Goal: Information Seeking & Learning: Learn about a topic

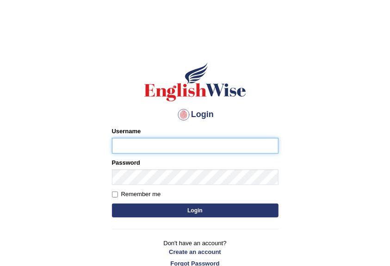
click at [130, 145] on input "Username" at bounding box center [195, 146] width 167 height 16
type input "shujathali"
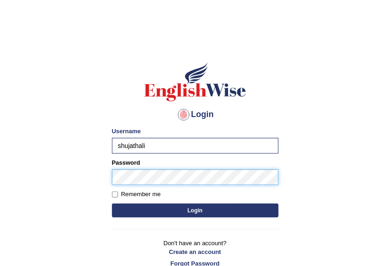
click at [112, 204] on button "Login" at bounding box center [195, 211] width 167 height 14
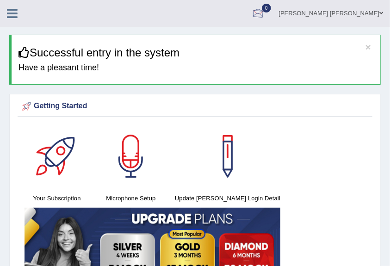
click at [265, 13] on div at bounding box center [258, 14] width 14 height 14
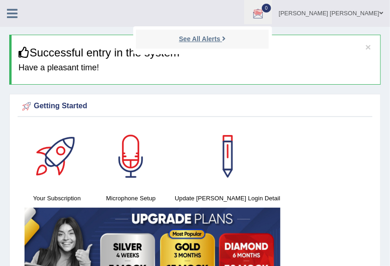
click at [220, 35] on strong "See All Alerts" at bounding box center [199, 38] width 41 height 7
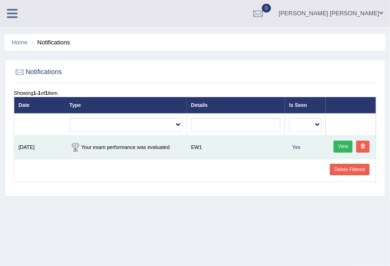
click at [344, 145] on link "View" at bounding box center [343, 147] width 19 height 12
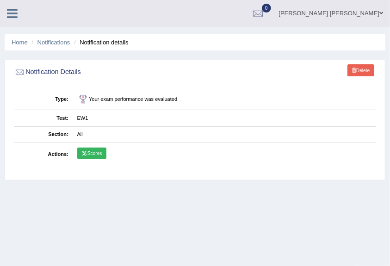
click at [93, 150] on link "Scores" at bounding box center [91, 154] width 29 height 12
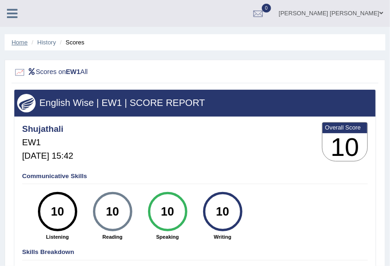
click at [23, 43] on link "Home" at bounding box center [20, 42] width 16 height 7
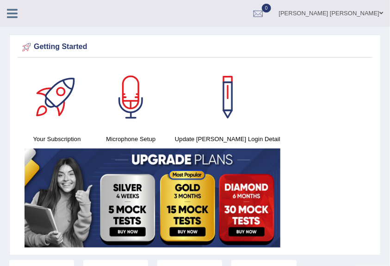
click at [15, 15] on icon at bounding box center [12, 13] width 11 height 12
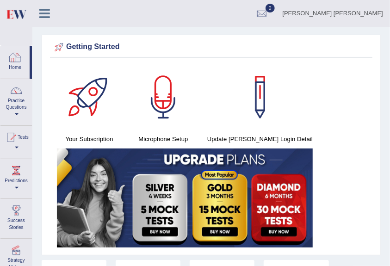
click at [17, 61] on div at bounding box center [15, 57] width 14 height 14
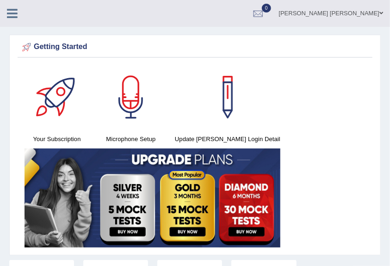
click at [14, 14] on icon at bounding box center [12, 13] width 11 height 12
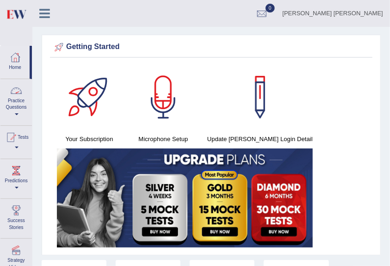
click at [19, 111] on link "Practice Questions" at bounding box center [15, 101] width 31 height 44
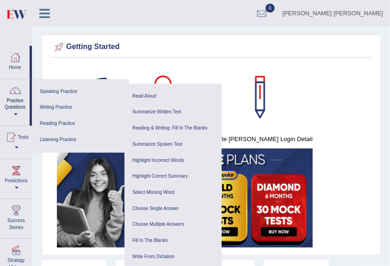
click at [56, 90] on link "Speaking Practice" at bounding box center [81, 92] width 88 height 16
click at [154, 127] on link "Reading & Writing: Fill In The Blanks" at bounding box center [173, 128] width 88 height 16
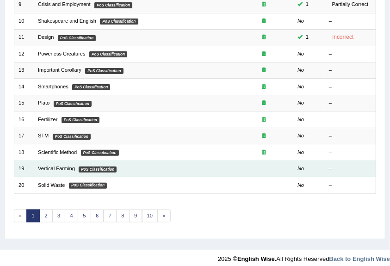
scroll to position [269, 0]
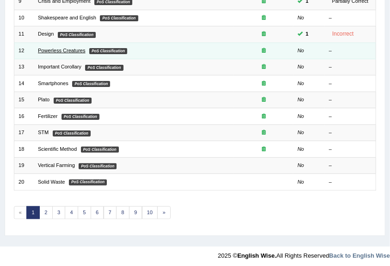
click at [55, 48] on link "Powerless Creatures" at bounding box center [62, 51] width 48 height 6
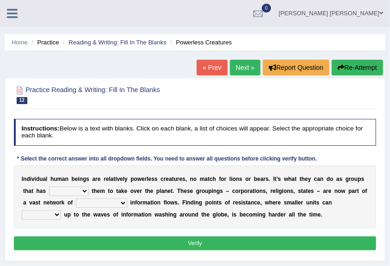
click at [84, 193] on select "enabled contended embodied conjured" at bounding box center [69, 191] width 40 height 9
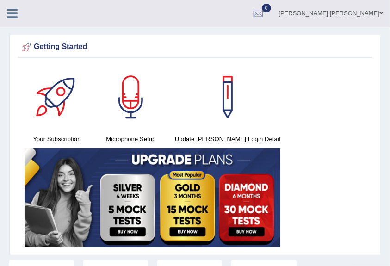
click at [8, 10] on icon at bounding box center [12, 13] width 11 height 12
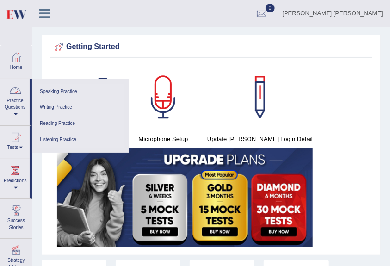
click at [58, 94] on link "Speaking Practice" at bounding box center [81, 92] width 88 height 16
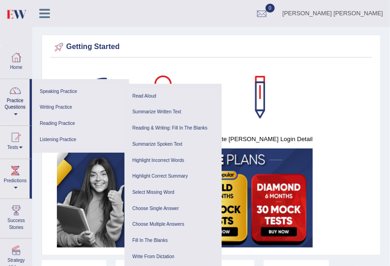
click at [143, 95] on link "Read Aloud" at bounding box center [173, 96] width 88 height 16
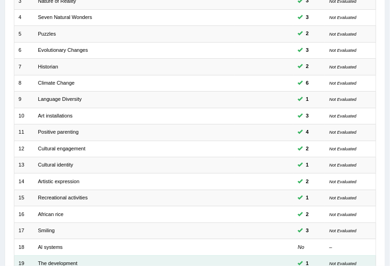
scroll to position [269, 0]
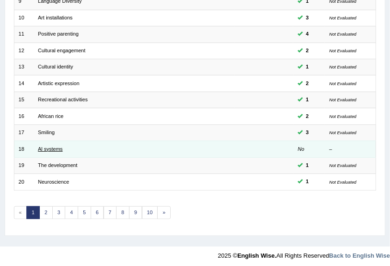
click at [60, 147] on link "Al systems" at bounding box center [50, 149] width 25 height 6
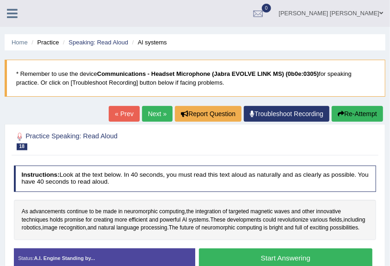
click at [250, 257] on button "Start Answering" at bounding box center [286, 259] width 174 height 20
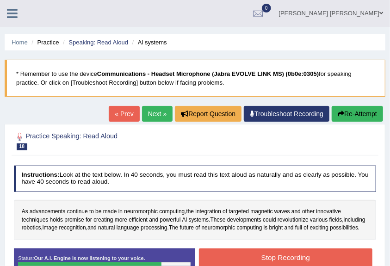
click at [250, 257] on button "Stop Recording" at bounding box center [286, 258] width 174 height 18
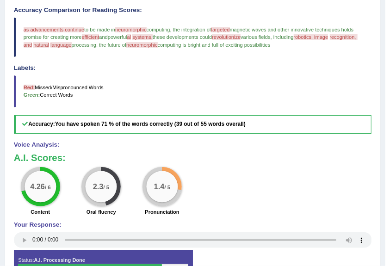
scroll to position [312, 0]
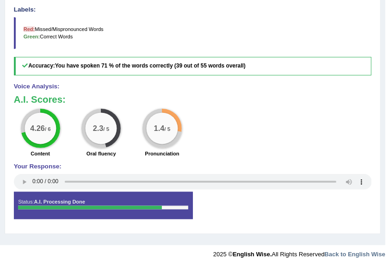
click at [239, 194] on div "Status: A.I. Processing Done Start Answering Stop Recording" at bounding box center [193, 210] width 358 height 36
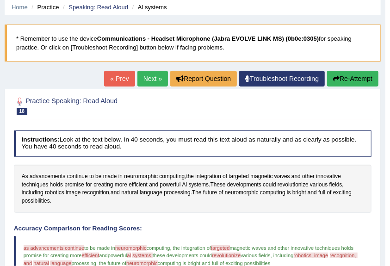
scroll to position [0, 0]
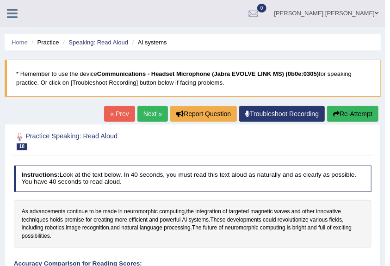
click at [146, 119] on link "Next »" at bounding box center [153, 114] width 31 height 16
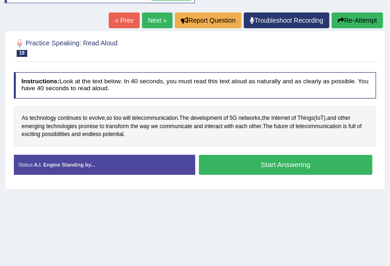
click at [238, 160] on button "Start Answering" at bounding box center [286, 165] width 174 height 20
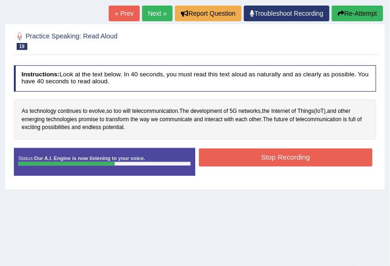
click at [238, 160] on button "Stop Recording" at bounding box center [286, 158] width 174 height 18
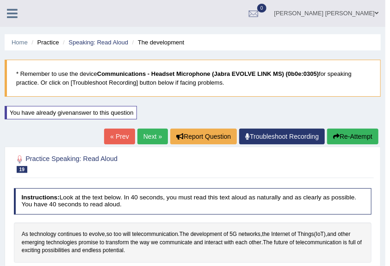
click at [150, 138] on link "Next »" at bounding box center [153, 137] width 31 height 16
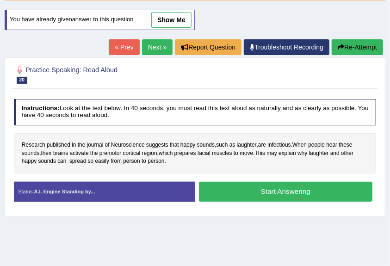
click at [252, 192] on button "Start Answering" at bounding box center [286, 192] width 174 height 20
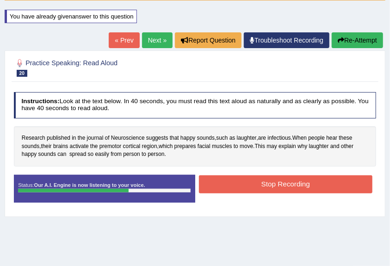
drag, startPoint x: 247, startPoint y: 188, endPoint x: 255, endPoint y: 186, distance: 8.1
click at [255, 186] on button "Stop Recording" at bounding box center [286, 184] width 174 height 18
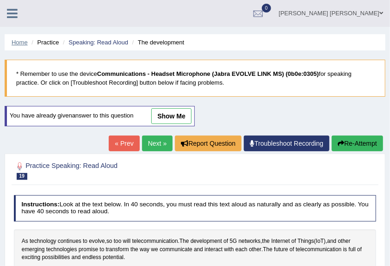
click at [23, 42] on link "Home" at bounding box center [20, 42] width 16 height 7
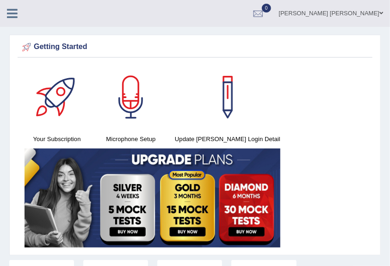
click at [8, 14] on icon at bounding box center [12, 13] width 11 height 12
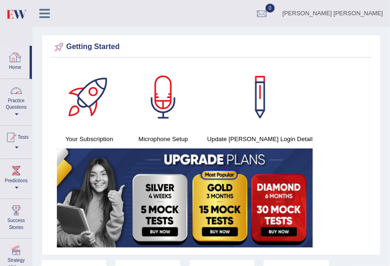
click at [23, 116] on link "Practice Questions" at bounding box center [15, 101] width 31 height 44
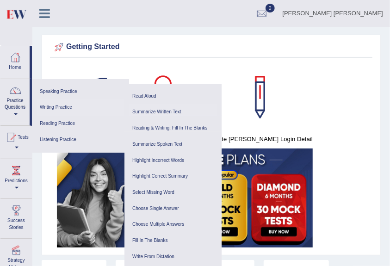
click at [153, 114] on link "Summarize Written Text" at bounding box center [173, 112] width 88 height 16
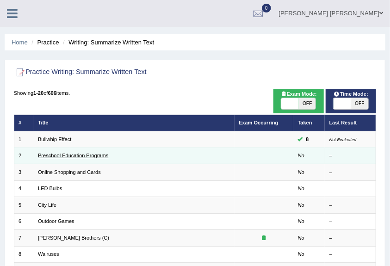
click at [77, 155] on link "Preschool Education Programs" at bounding box center [73, 156] width 70 height 6
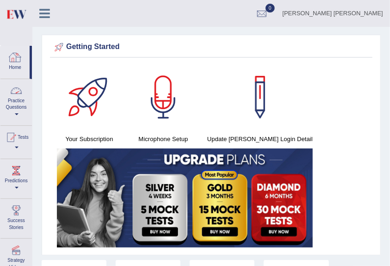
click at [15, 110] on link "Practice Questions" at bounding box center [15, 101] width 31 height 44
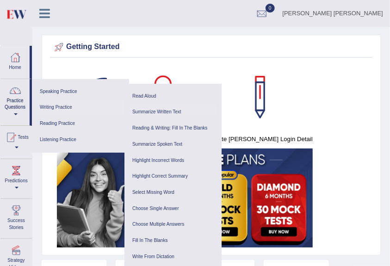
click at [150, 113] on link "Summarize Written Text" at bounding box center [173, 112] width 88 height 16
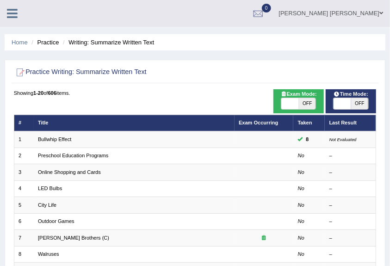
click at [14, 12] on icon at bounding box center [12, 13] width 11 height 12
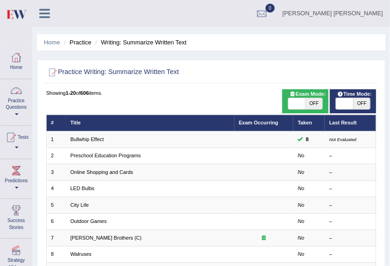
click at [16, 112] on link "Practice Questions" at bounding box center [15, 101] width 31 height 44
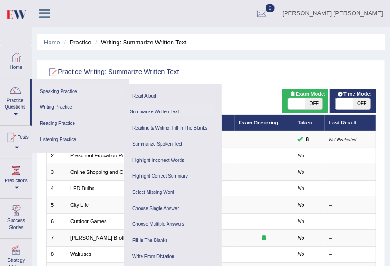
click at [65, 90] on link "Speaking Practice" at bounding box center [81, 92] width 88 height 16
click at [149, 114] on link "Summarize Written Text" at bounding box center [171, 112] width 88 height 16
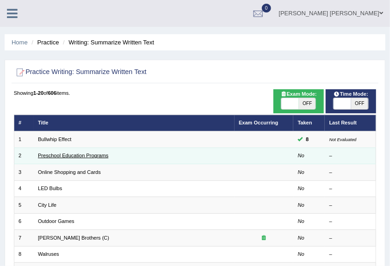
click at [71, 157] on link "Preschool Education Programs" at bounding box center [73, 156] width 70 height 6
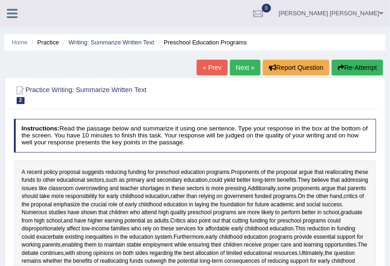
scroll to position [123, 0]
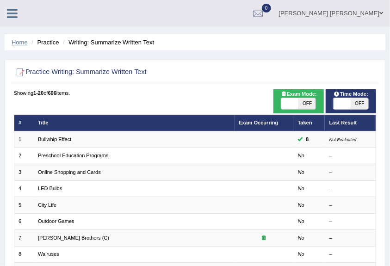
click at [21, 43] on link "Home" at bounding box center [20, 42] width 16 height 7
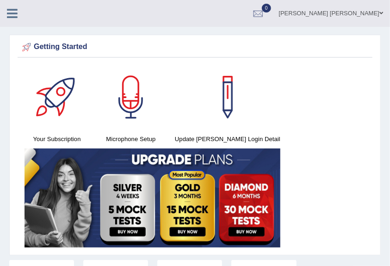
click at [17, 14] on icon at bounding box center [12, 13] width 11 height 12
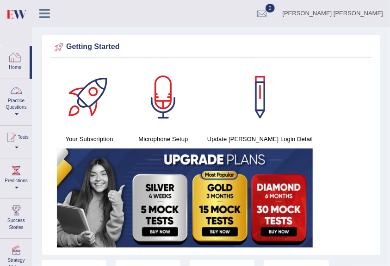
click at [17, 112] on link "Practice Questions" at bounding box center [15, 101] width 31 height 44
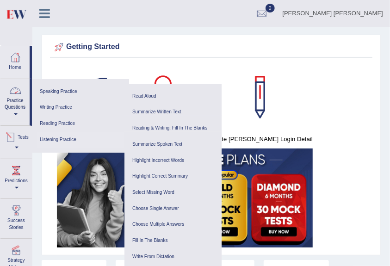
click at [56, 140] on link "Listening Practice" at bounding box center [81, 140] width 88 height 16
click at [62, 119] on link "Reading Practice" at bounding box center [81, 124] width 88 height 16
click at [63, 107] on link "Writing Practice" at bounding box center [81, 108] width 88 height 16
click at [68, 93] on link "Speaking Practice" at bounding box center [81, 92] width 88 height 16
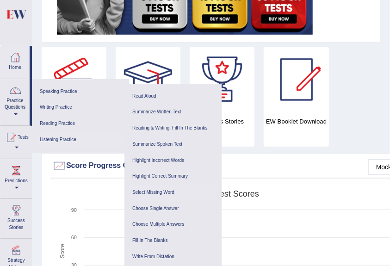
scroll to position [123, 0]
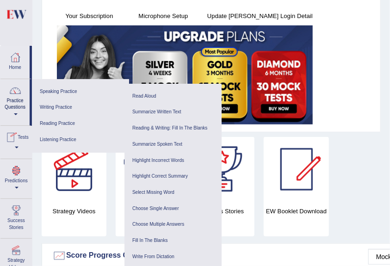
click at [18, 143] on div at bounding box center [11, 138] width 14 height 14
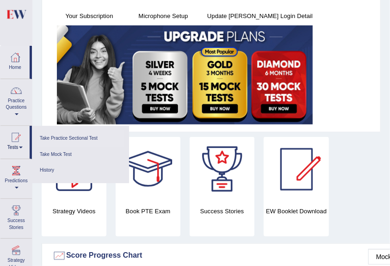
click at [57, 136] on link "Take Practice Sectional Test" at bounding box center [81, 139] width 88 height 16
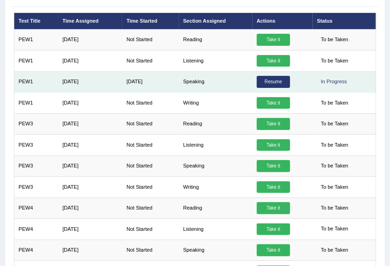
click at [264, 84] on link "Resume" at bounding box center [273, 82] width 33 height 12
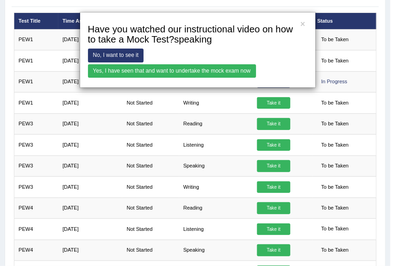
click at [169, 72] on link "Yes, I have seen that and want to undertake the mock exam now" at bounding box center [172, 70] width 168 height 13
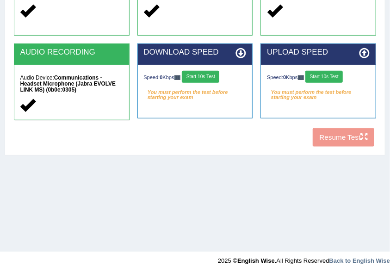
scroll to position [96, 0]
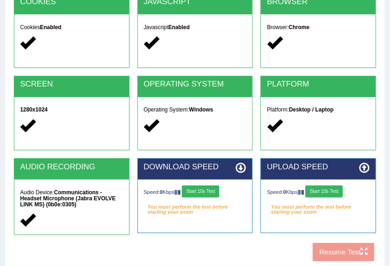
click at [210, 191] on button "Start 10s Test" at bounding box center [201, 192] width 38 height 12
click at [337, 193] on button "Start 10s Test" at bounding box center [325, 192] width 38 height 12
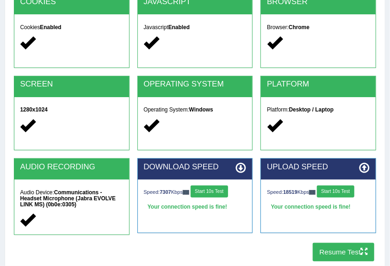
click at [333, 254] on button "Resume Test" at bounding box center [344, 252] width 62 height 18
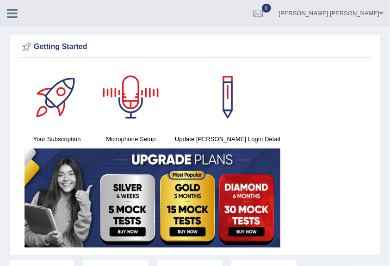
click at [12, 13] on icon at bounding box center [12, 13] width 11 height 12
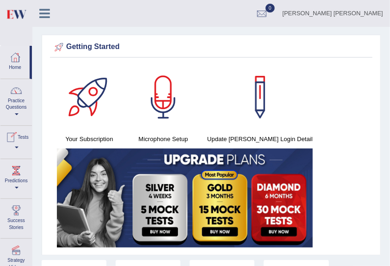
click at [21, 150] on link "Tests" at bounding box center [15, 141] width 31 height 30
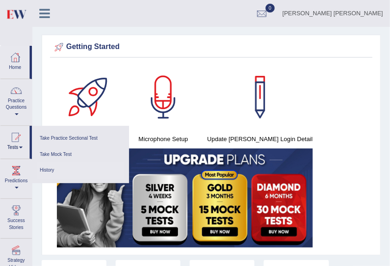
click at [43, 168] on link "History" at bounding box center [81, 171] width 88 height 16
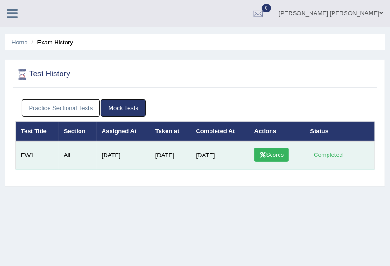
click at [274, 154] on link "Scores" at bounding box center [272, 155] width 34 height 14
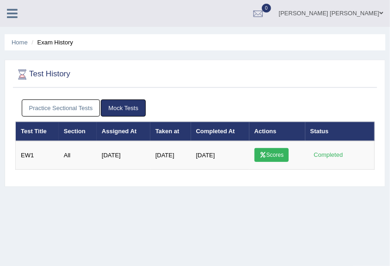
click at [52, 43] on li "Exam History" at bounding box center [51, 42] width 44 height 9
click at [8, 17] on icon at bounding box center [12, 13] width 11 height 12
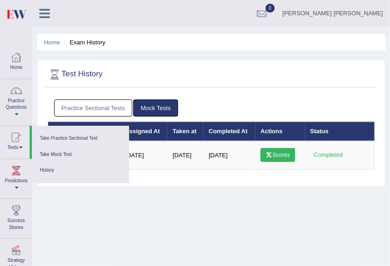
click at [75, 140] on link "Take Practice Sectional Test" at bounding box center [81, 139] width 88 height 16
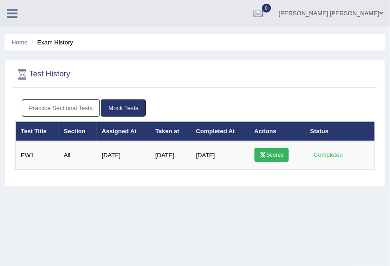
click at [15, 15] on icon at bounding box center [12, 13] width 11 height 12
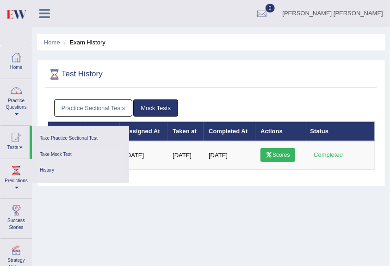
click at [48, 150] on link "Take Mock Test" at bounding box center [81, 155] width 88 height 16
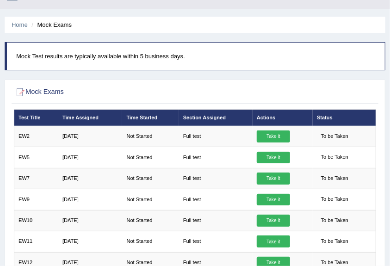
scroll to position [14, 0]
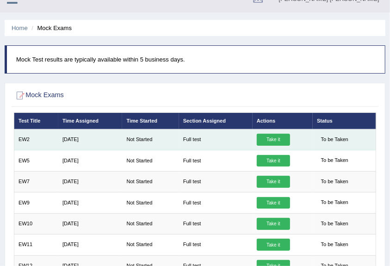
click at [267, 139] on link "Take it" at bounding box center [273, 140] width 33 height 12
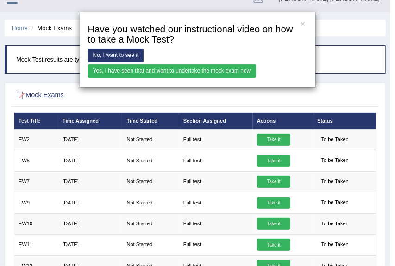
click at [132, 51] on link "No, I want to see it" at bounding box center [116, 55] width 56 height 13
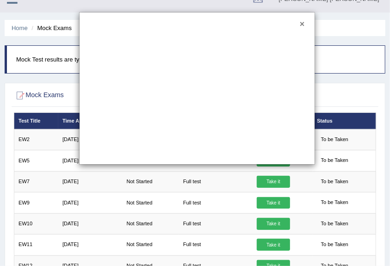
click at [302, 26] on button "×" at bounding box center [302, 24] width 5 height 8
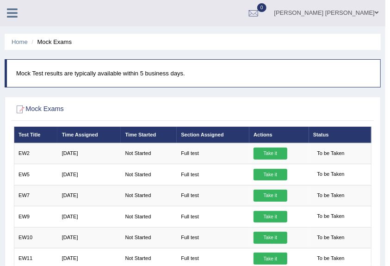
scroll to position [0, 0]
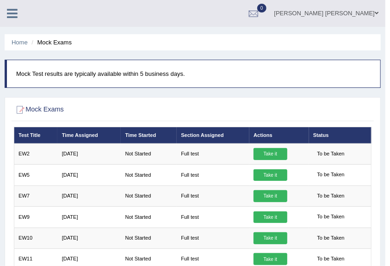
drag, startPoint x: 6, startPoint y: 0, endPoint x: 55, endPoint y: 70, distance: 85.7
click at [55, 70] on p "Mock Test results are typically available within 5 business days." at bounding box center [193, 73] width 355 height 9
click at [14, 43] on link "Home" at bounding box center [20, 42] width 16 height 7
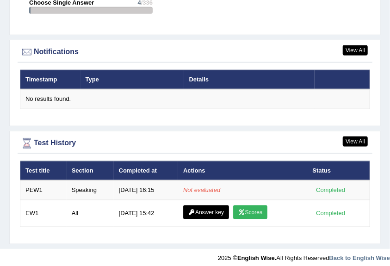
scroll to position [1473, 0]
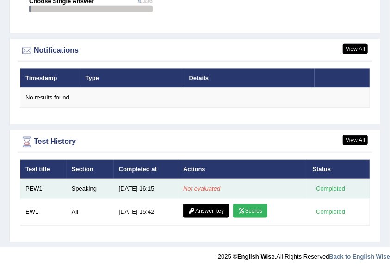
click at [204, 187] on em "Not evaluated" at bounding box center [201, 188] width 37 height 7
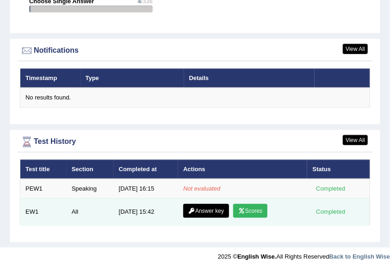
click at [194, 207] on link "Answer key" at bounding box center [206, 211] width 46 height 14
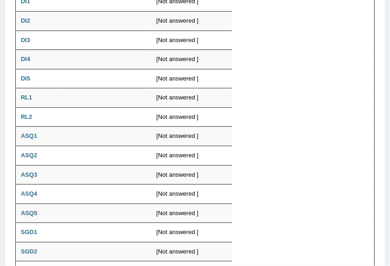
scroll to position [599, 0]
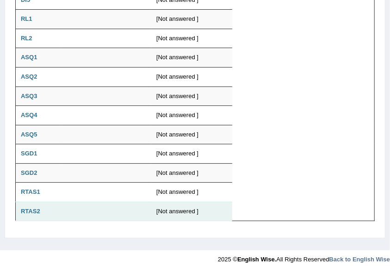
click at [139, 206] on td at bounding box center [107, 211] width 90 height 19
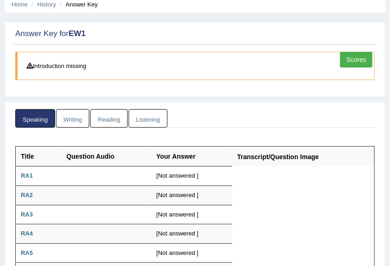
scroll to position [0, 0]
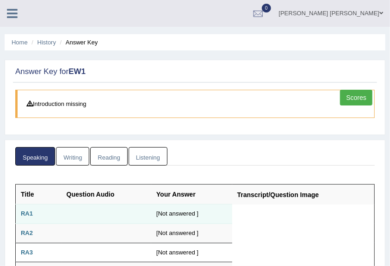
click at [64, 210] on td at bounding box center [107, 214] width 90 height 19
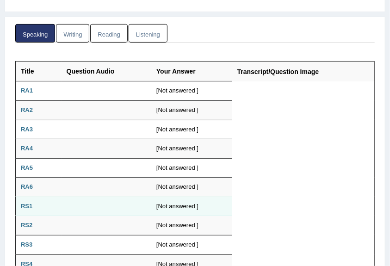
click at [65, 210] on td at bounding box center [107, 206] width 90 height 19
click at [40, 201] on td "RS1" at bounding box center [39, 206] width 46 height 19
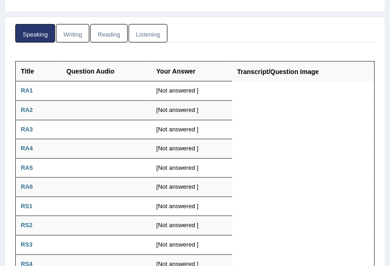
click at [106, 32] on link "Reading" at bounding box center [108, 33] width 37 height 19
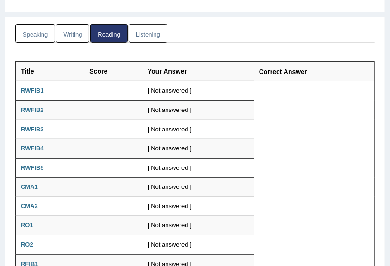
click at [150, 30] on link "Listening" at bounding box center [148, 33] width 39 height 19
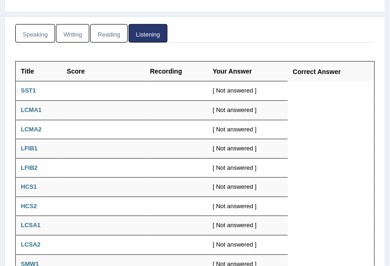
click at [115, 30] on link "Reading" at bounding box center [108, 33] width 37 height 19
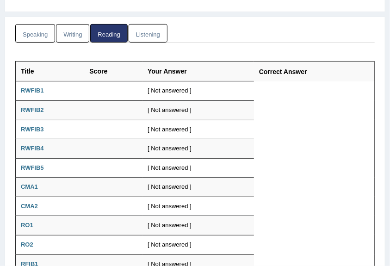
click at [60, 36] on link "Writing" at bounding box center [72, 33] width 33 height 19
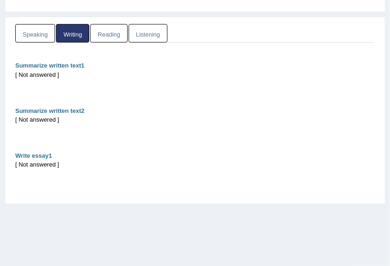
click at [37, 35] on link "Speaking" at bounding box center [35, 33] width 40 height 19
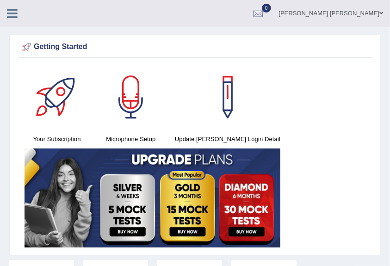
click at [380, 11] on span at bounding box center [382, 13] width 4 height 6
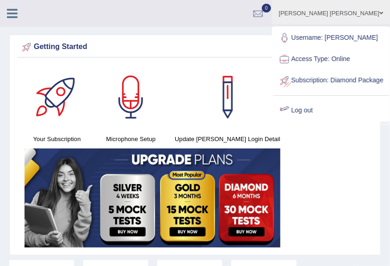
click at [313, 120] on link "Log out" at bounding box center [331, 110] width 116 height 21
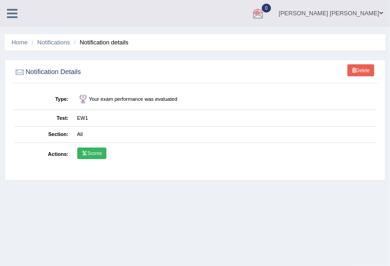
click at [87, 151] on icon at bounding box center [84, 153] width 6 height 5
click at [380, 15] on span at bounding box center [382, 13] width 4 height 6
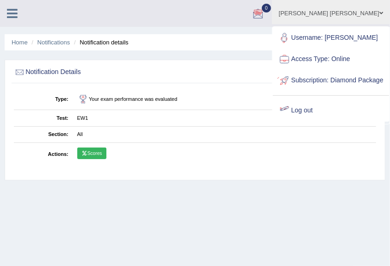
click at [319, 119] on link "Log out" at bounding box center [331, 110] width 116 height 21
